Goal: Task Accomplishment & Management: Use online tool/utility

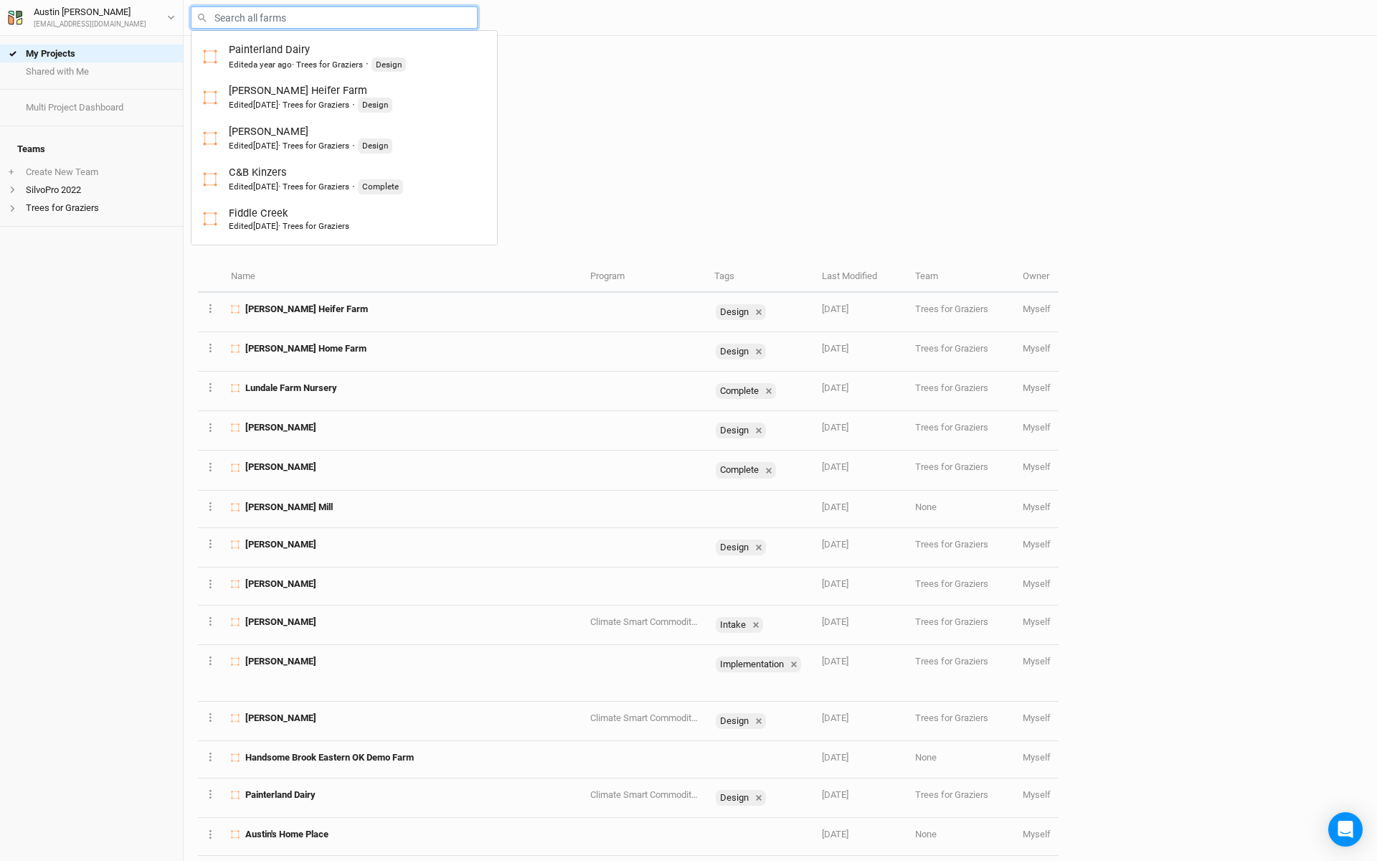
click at [280, 16] on input "text" at bounding box center [334, 17] width 287 height 22
type input "gre"
type input "[PERSON_NAME] Kitchen Farm Multi-Functional Buffer"
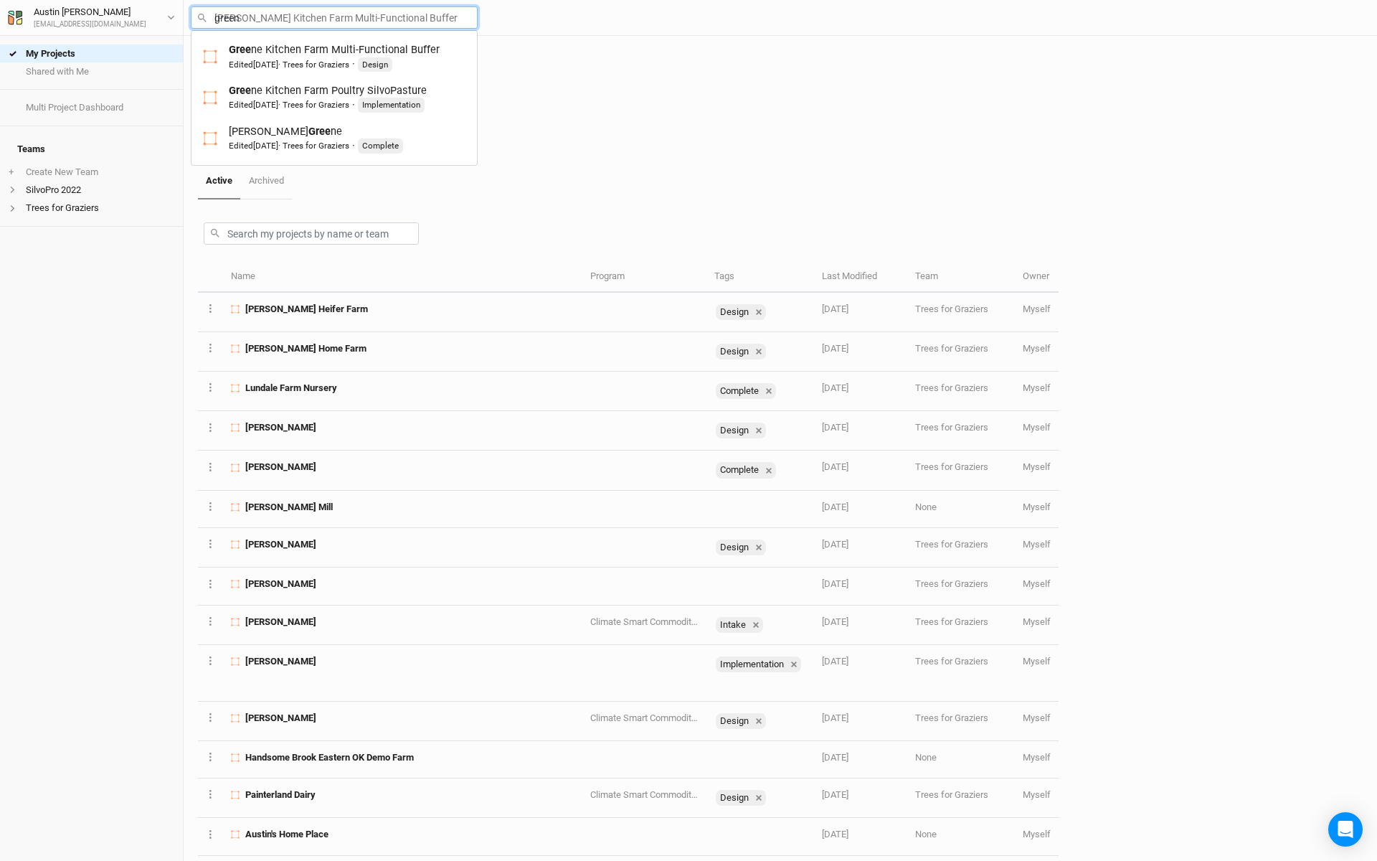
type input "[PERSON_NAME]"
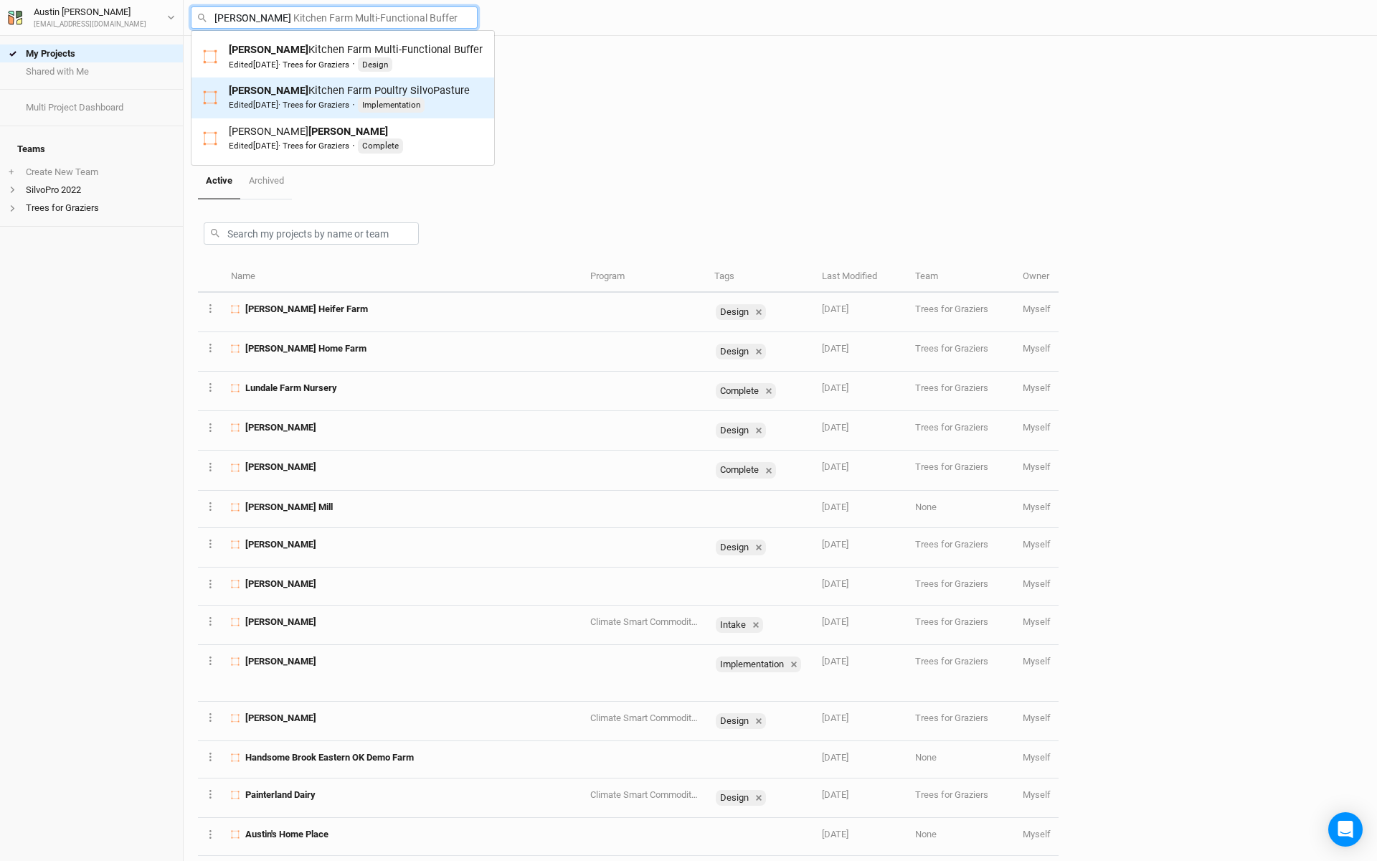
drag, startPoint x: 313, startPoint y: 133, endPoint x: 322, endPoint y: 95, distance: 38.4
click at [322, 95] on div "[PERSON_NAME] Kitchen Farm Poultry SilvoPasture Edited [DATE] · Trees for Grazi…" at bounding box center [349, 97] width 241 height 29
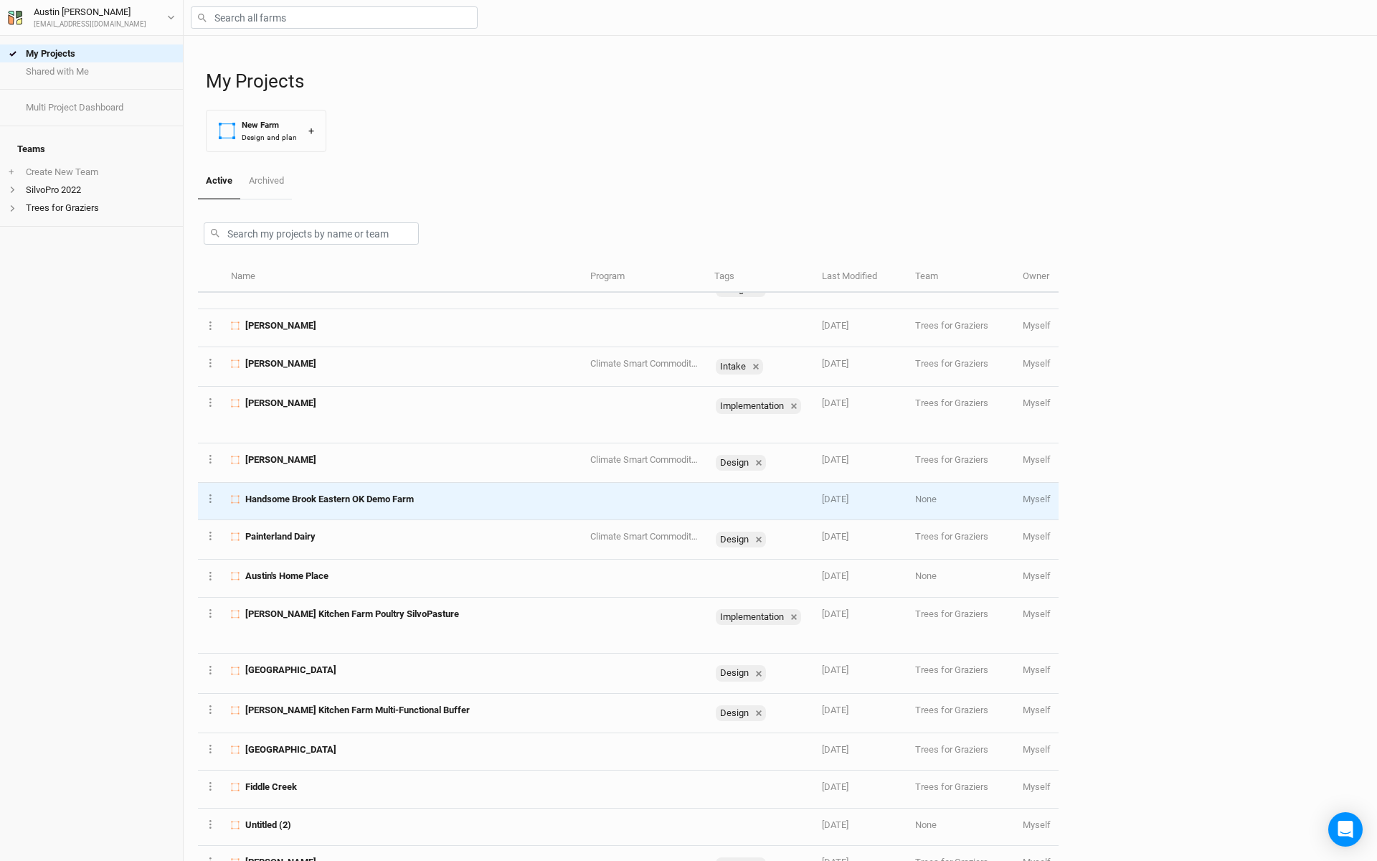
scroll to position [265, 0]
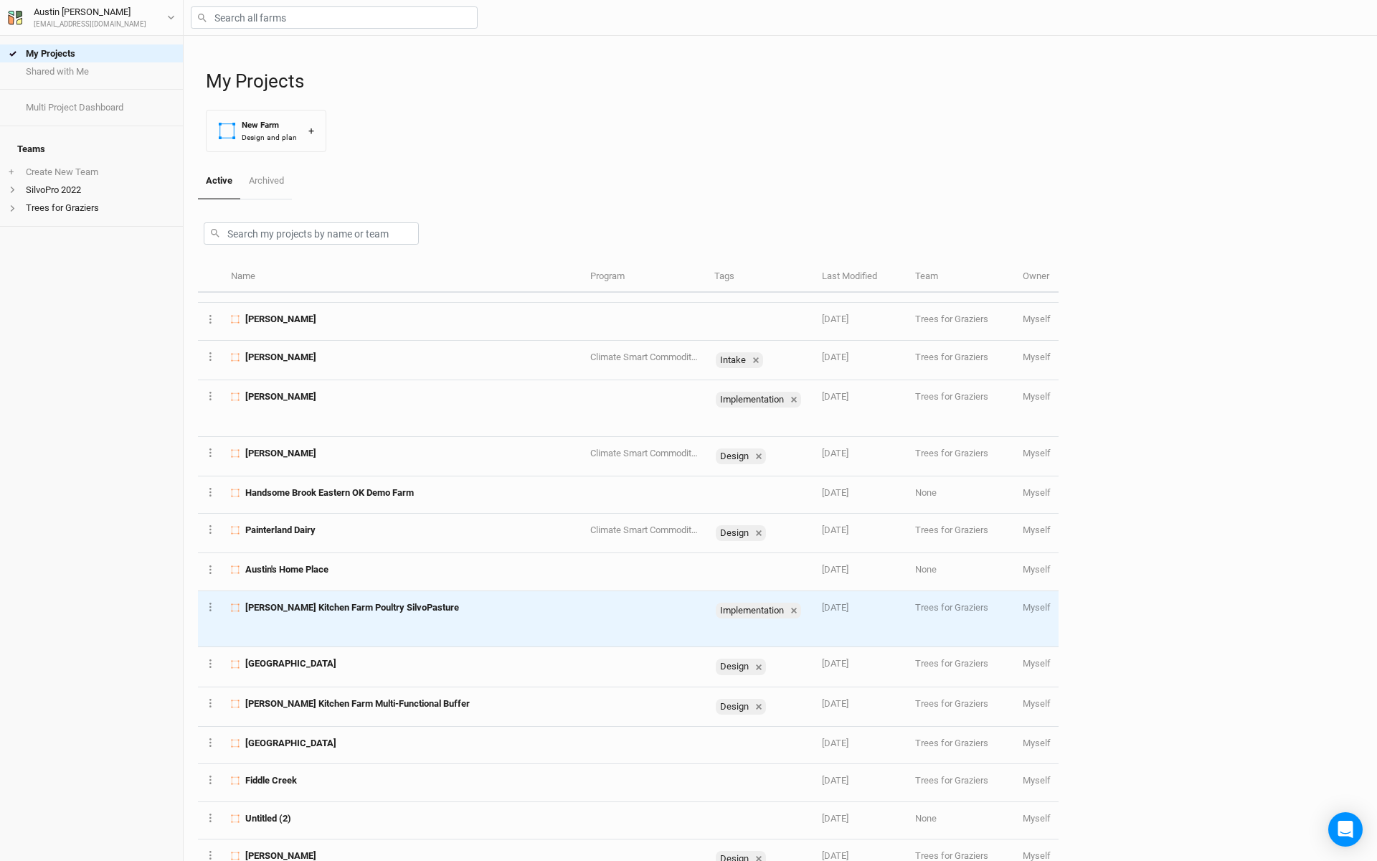
click at [307, 597] on td "[PERSON_NAME] Kitchen Farm Poultry SilvoPasture" at bounding box center [402, 619] width 359 height 57
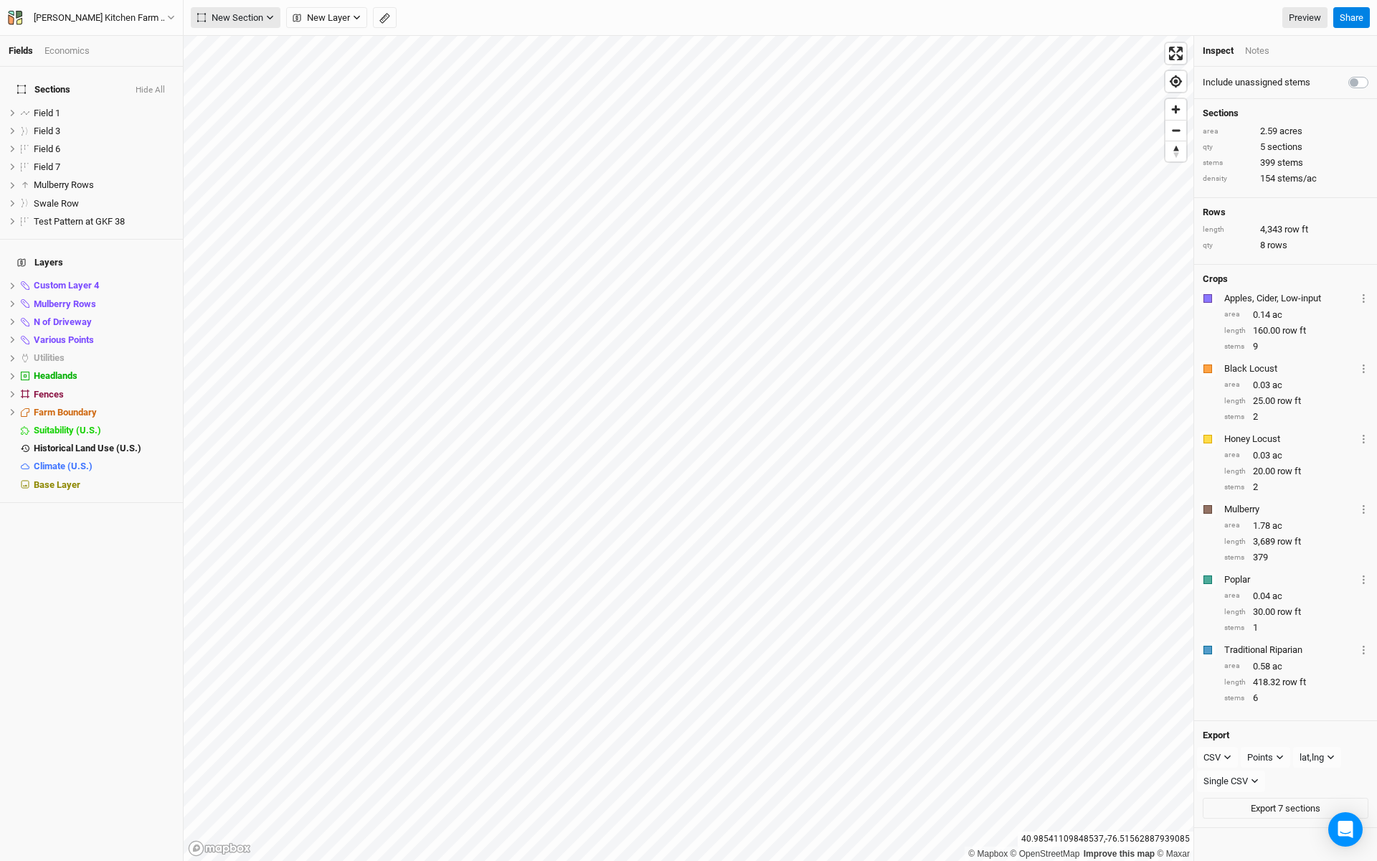
click at [270, 14] on icon "button" at bounding box center [270, 18] width 8 height 8
click at [250, 113] on span "Upload" at bounding box center [230, 113] width 55 height 16
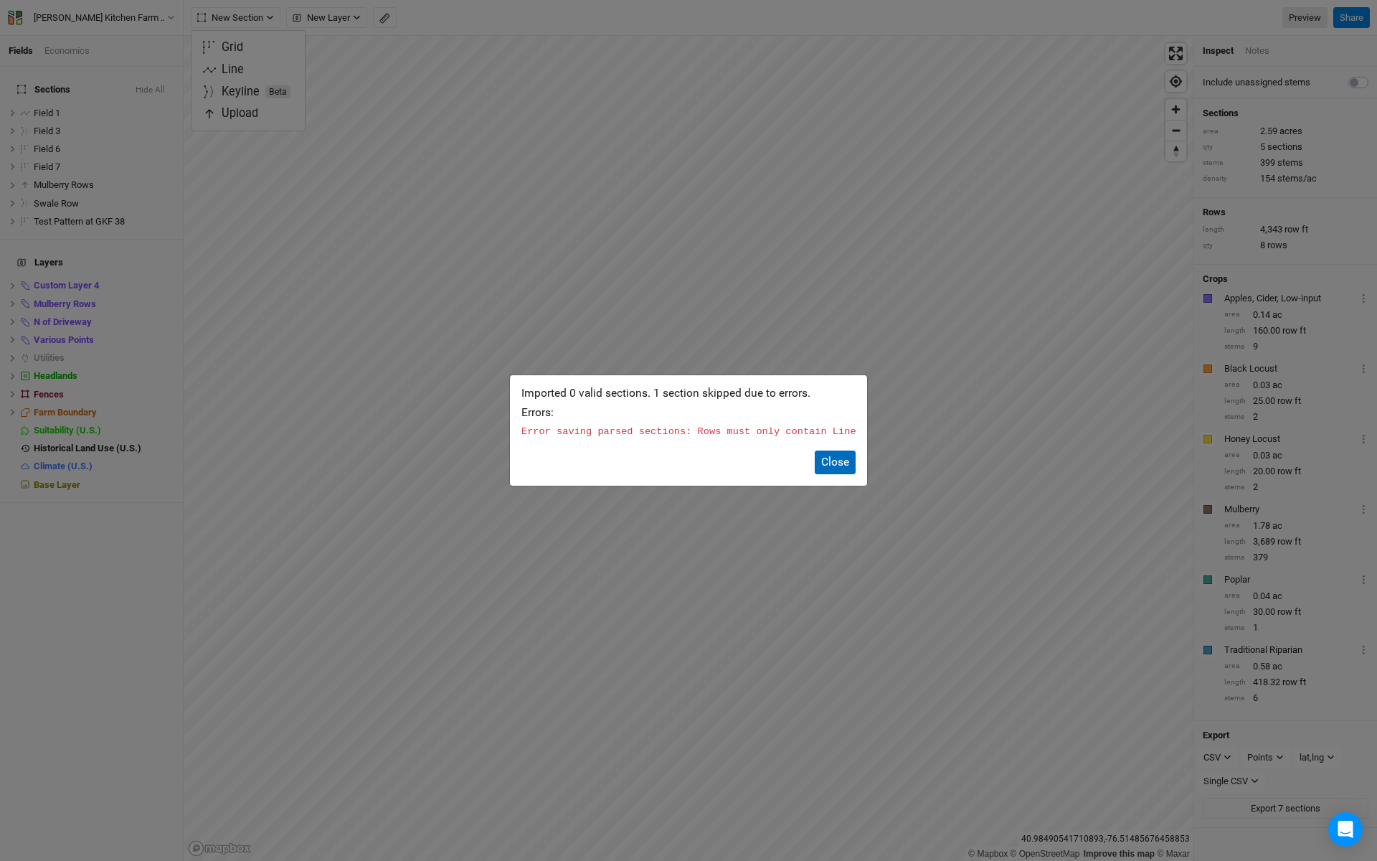
click at [835, 469] on button "Close" at bounding box center [835, 462] width 41 height 24
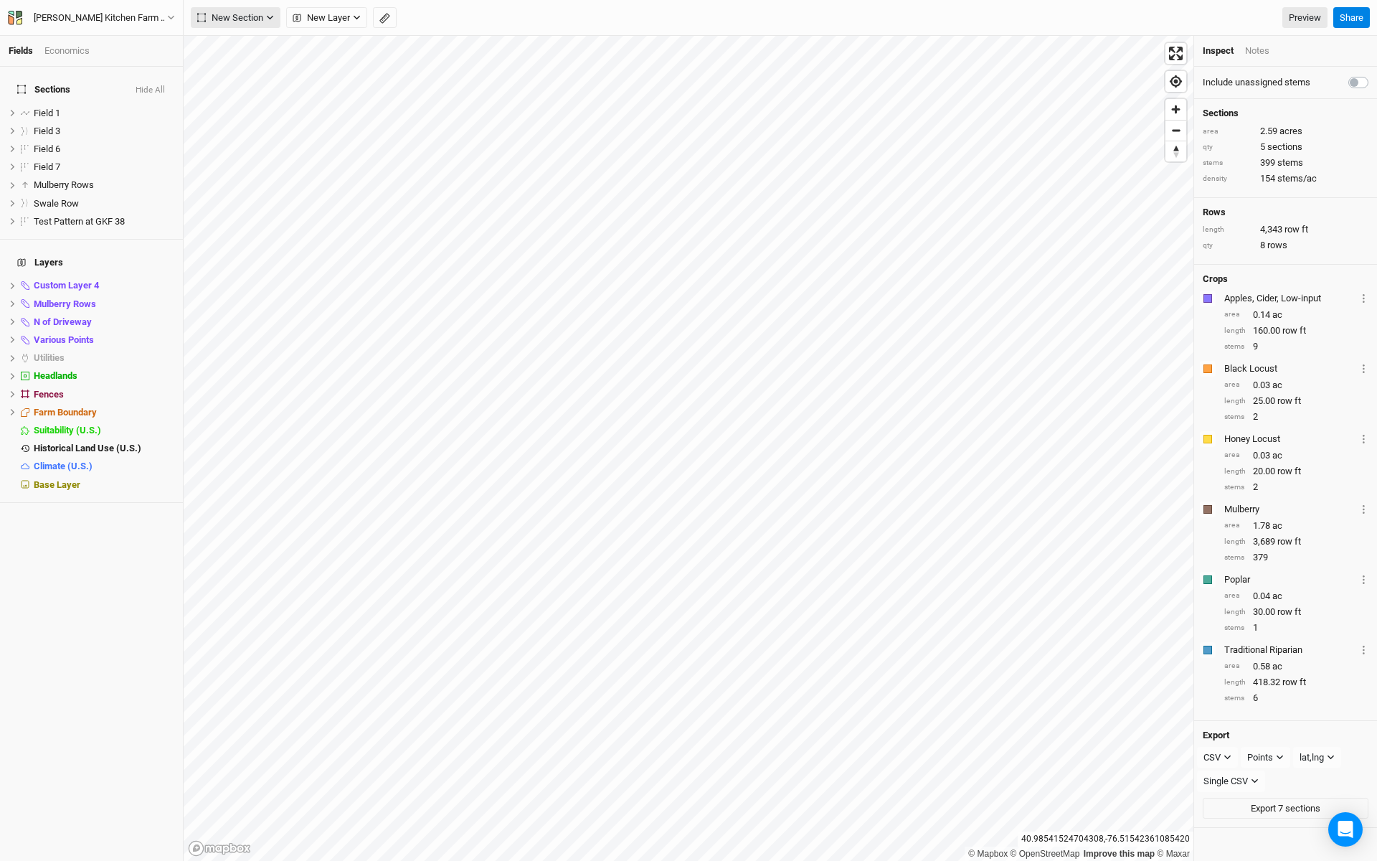
click at [268, 18] on icon "button" at bounding box center [270, 18] width 6 height 4
click at [267, 107] on button "Upload" at bounding box center [247, 114] width 113 height 22
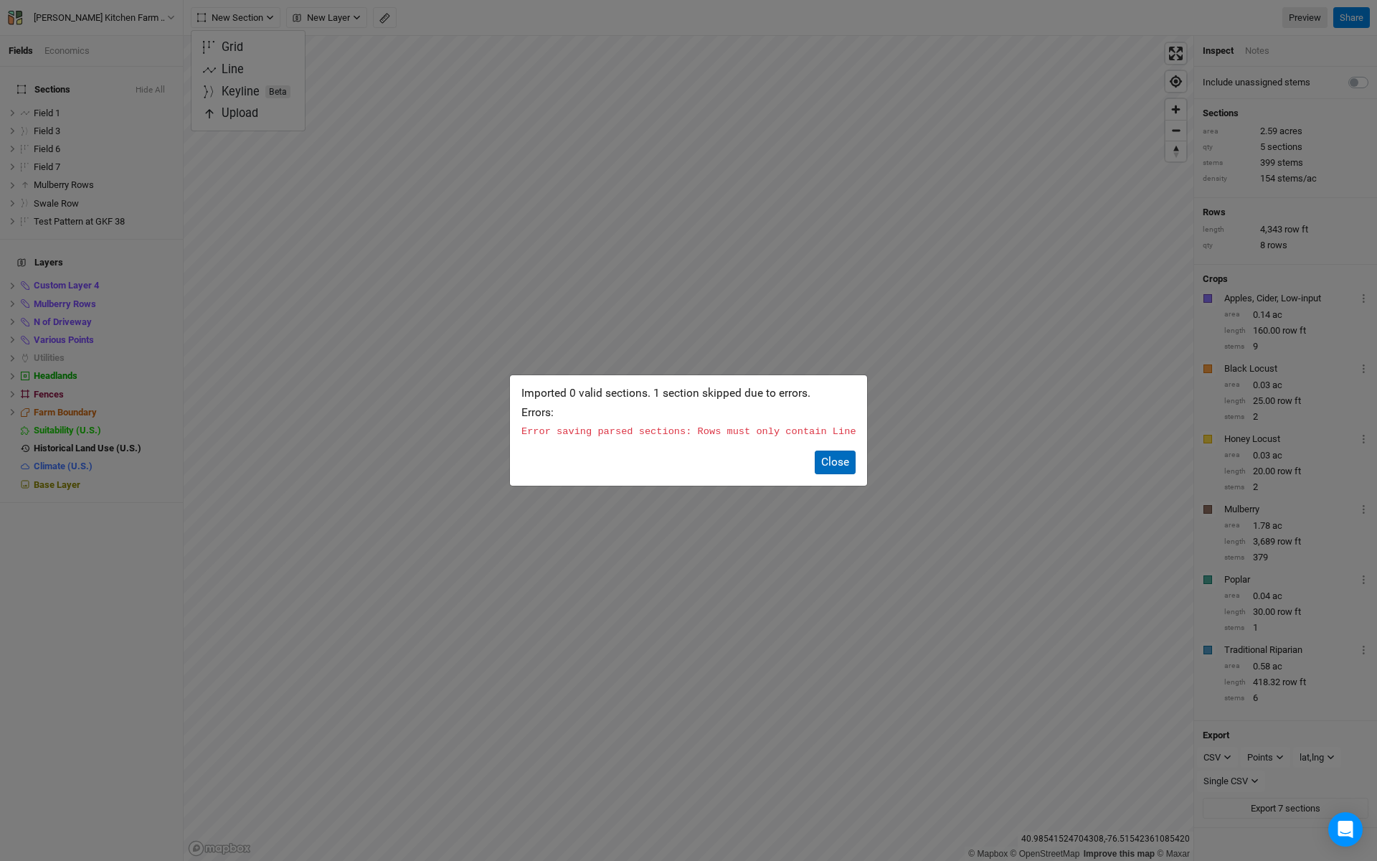
click at [841, 459] on button "Close" at bounding box center [835, 462] width 41 height 24
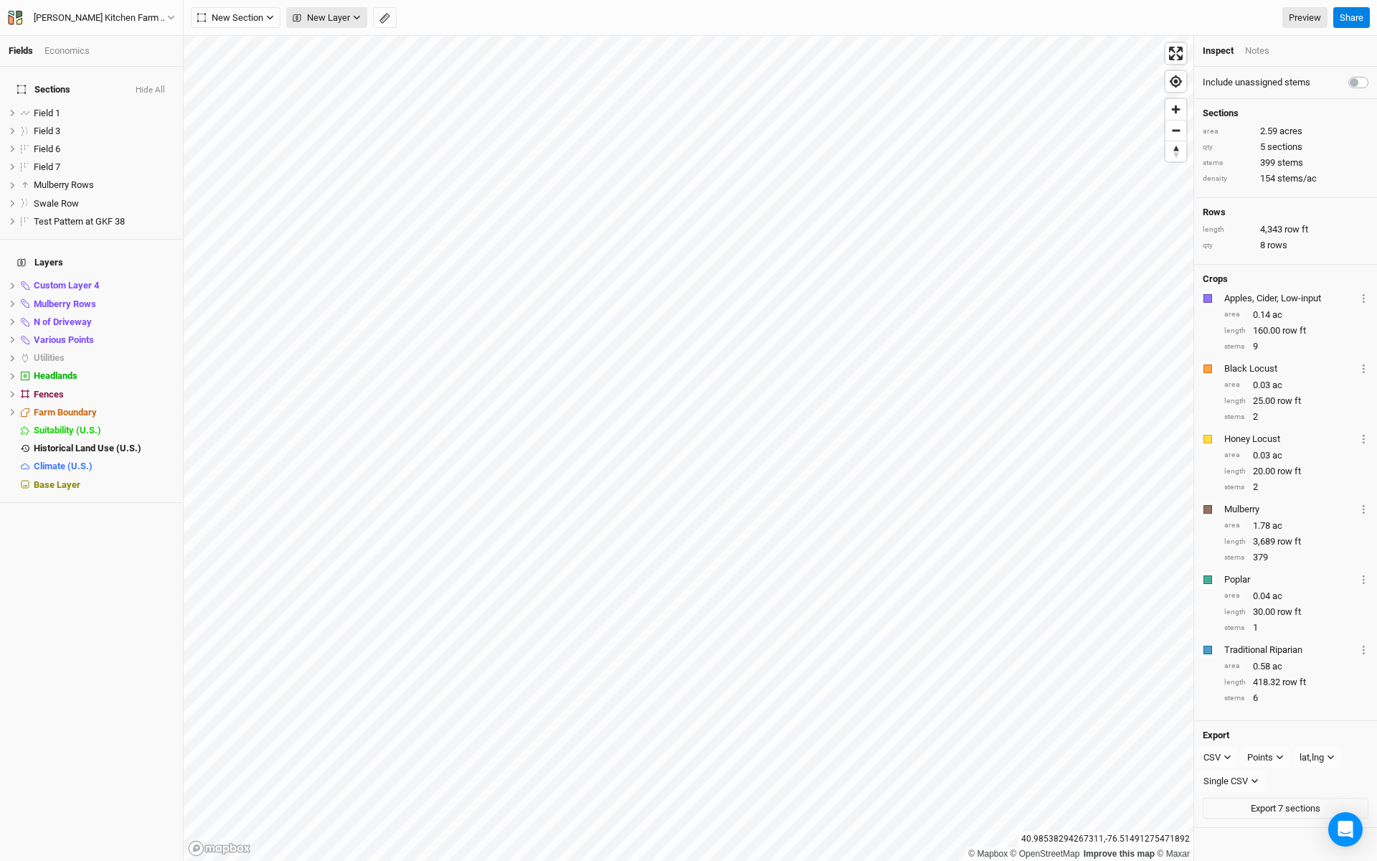
click at [356, 12] on button "New Layer" at bounding box center [326, 18] width 81 height 22
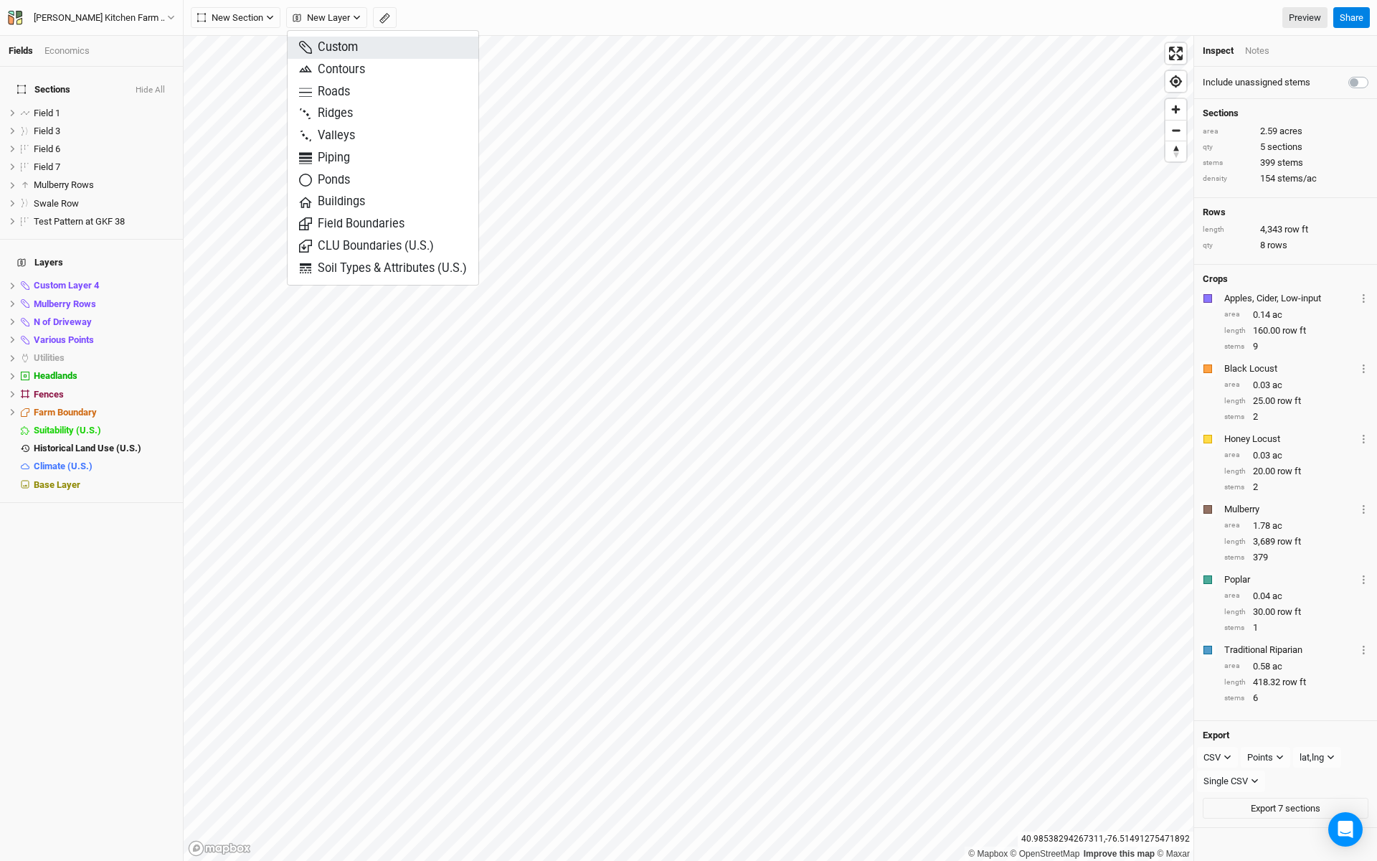
click at [353, 49] on span "Custom" at bounding box center [328, 47] width 59 height 16
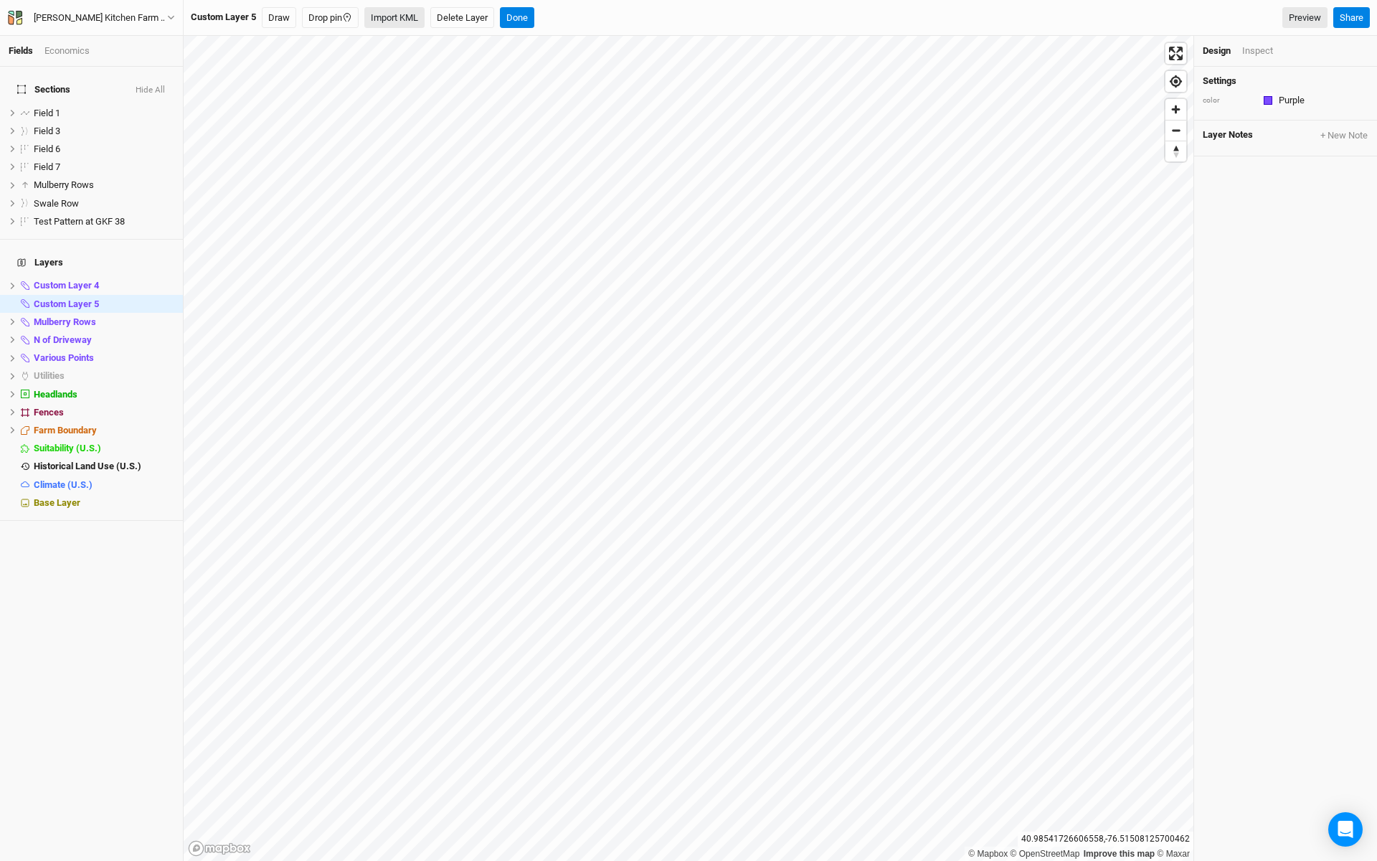
click at [397, 22] on button "Import KML" at bounding box center [394, 18] width 60 height 22
